Goal: Find specific page/section: Find specific page/section

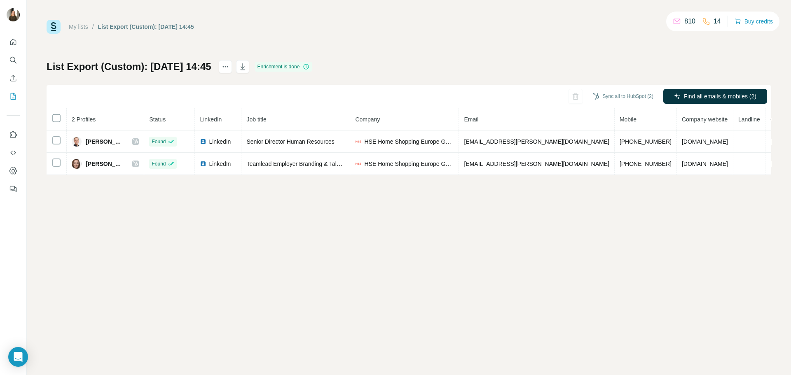
click at [77, 26] on link "My lists" at bounding box center [78, 26] width 19 height 7
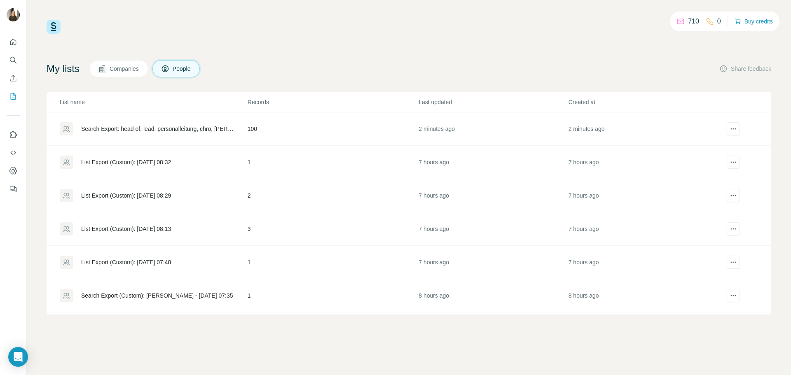
click at [160, 127] on div "Search Export: head of, lead, personalleitung, chro, [PERSON_NAME] der Personal…" at bounding box center [157, 129] width 152 height 8
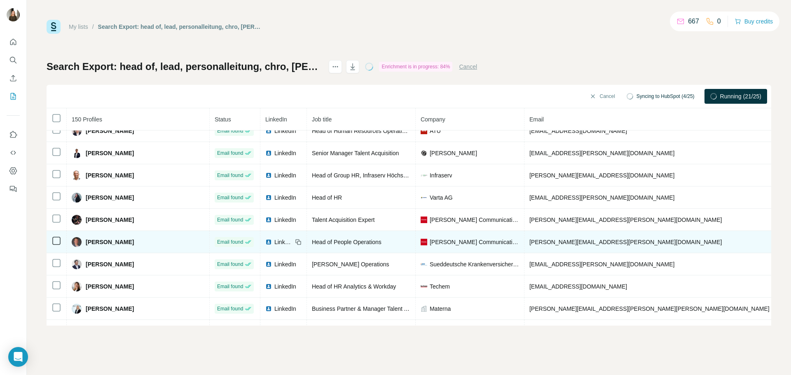
scroll to position [694, 0]
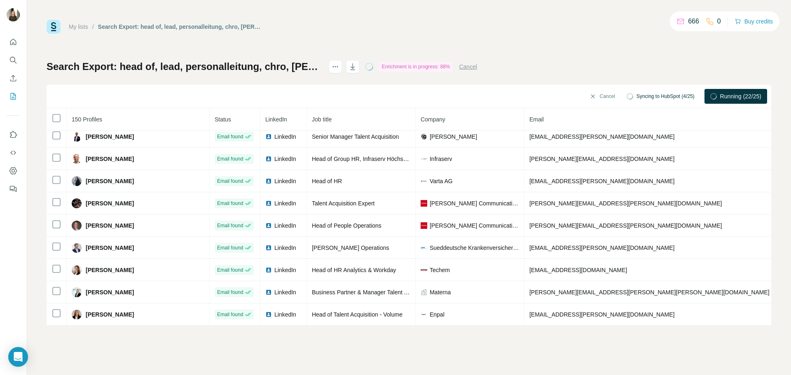
click at [77, 29] on link "My lists" at bounding box center [78, 26] width 19 height 7
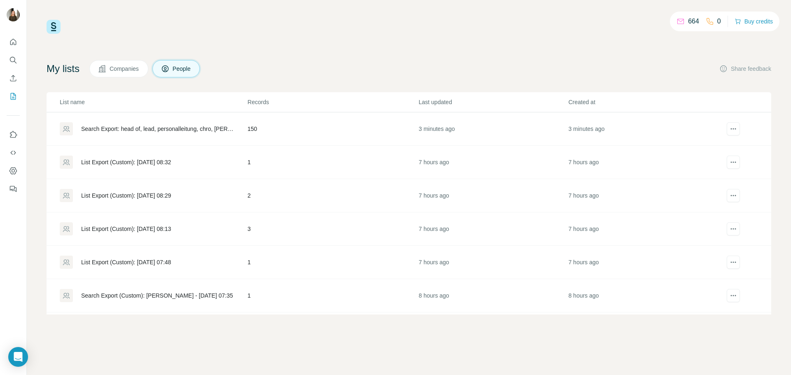
click at [131, 124] on div "Search Export: head of, lead, personalleitung, chro, [PERSON_NAME] der Personal…" at bounding box center [153, 128] width 187 height 13
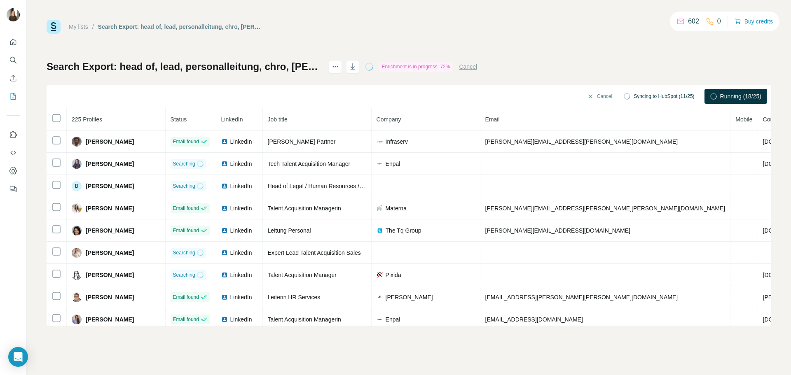
click at [84, 26] on link "My lists" at bounding box center [78, 26] width 19 height 7
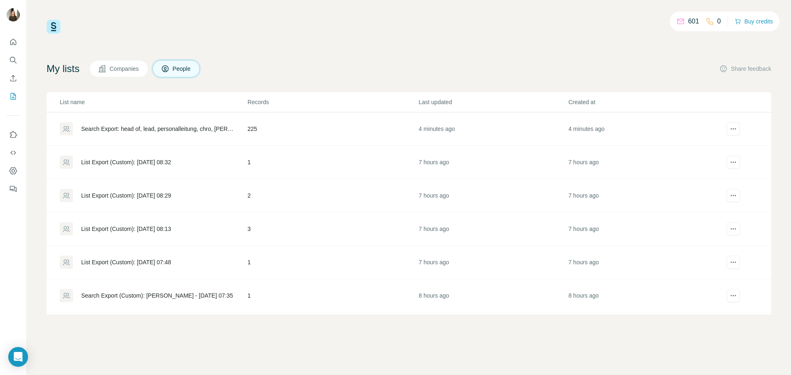
click at [95, 127] on div "Search Export: head of, lead, personalleitung, chro, [PERSON_NAME] der Personal…" at bounding box center [157, 129] width 152 height 8
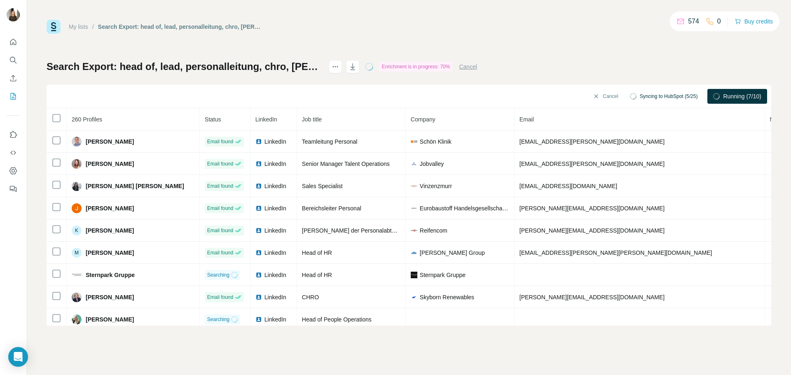
click at [80, 25] on link "My lists" at bounding box center [78, 26] width 19 height 7
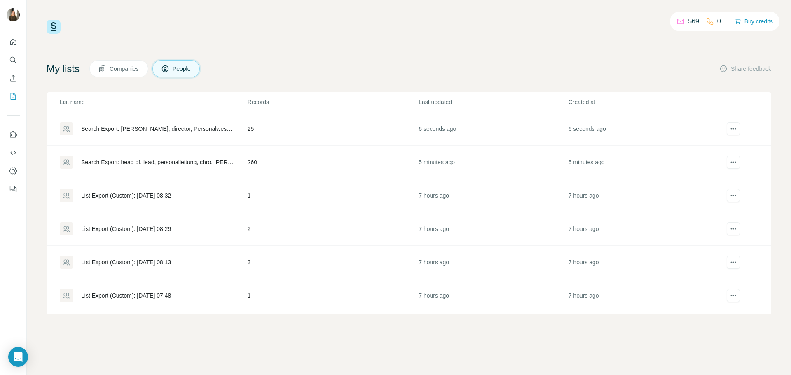
click at [117, 163] on div "Search Export: head of, lead, personalleitung, chro, [PERSON_NAME] der Personal…" at bounding box center [157, 162] width 152 height 8
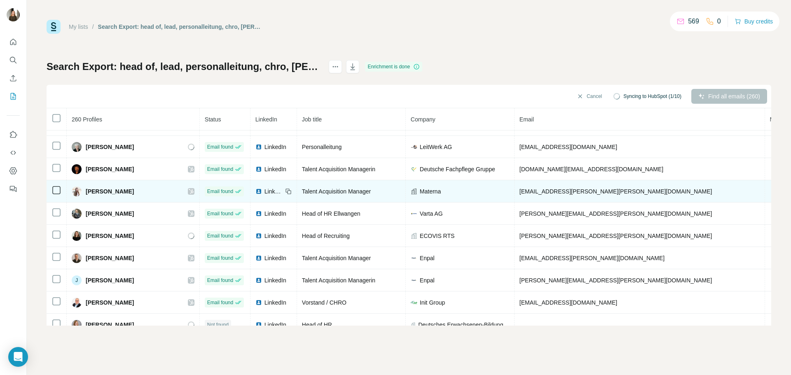
scroll to position [1407, 0]
